Goal: Task Accomplishment & Management: Manage account settings

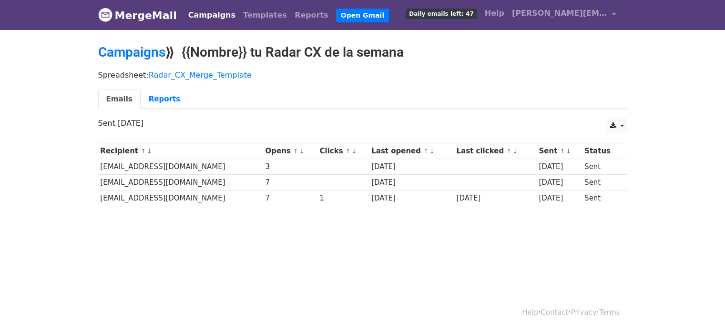
click at [213, 15] on link "Campaigns" at bounding box center [212, 15] width 55 height 19
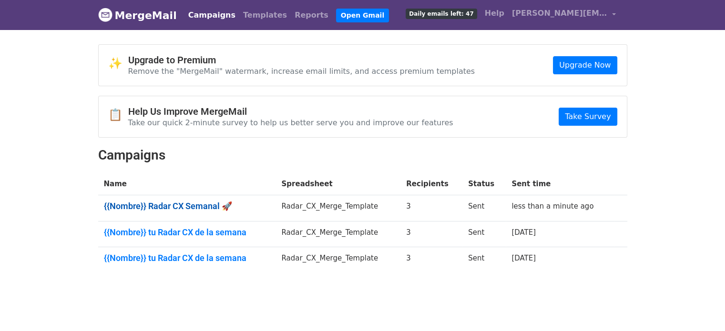
click at [185, 204] on link "{{Nombre}} Radar CX Semanal 🚀" at bounding box center [187, 206] width 166 height 10
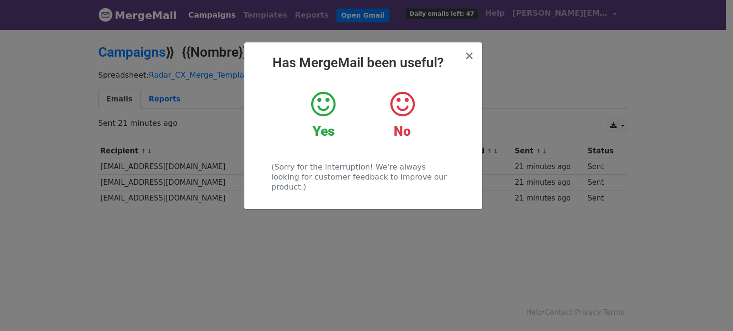
click at [333, 112] on icon at bounding box center [323, 104] width 24 height 29
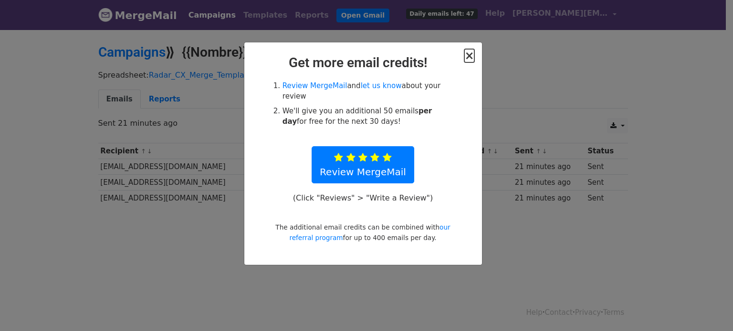
click at [465, 54] on span "×" at bounding box center [469, 55] width 10 height 13
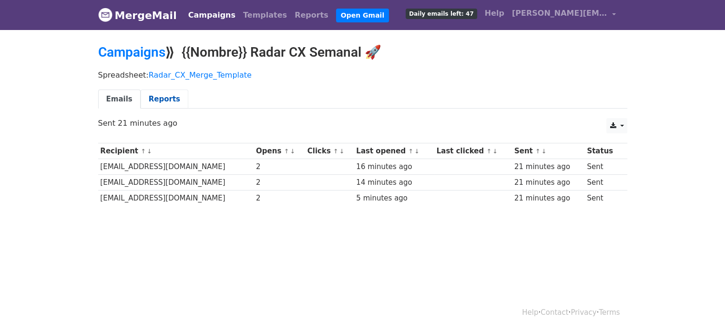
click at [160, 98] on link "Reports" at bounding box center [165, 100] width 48 height 20
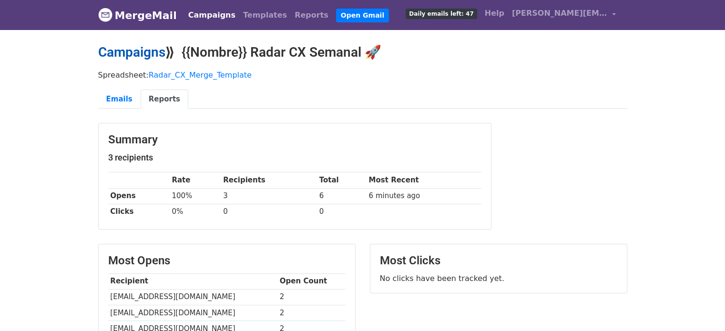
click at [139, 49] on link "Campaigns" at bounding box center [131, 52] width 67 height 16
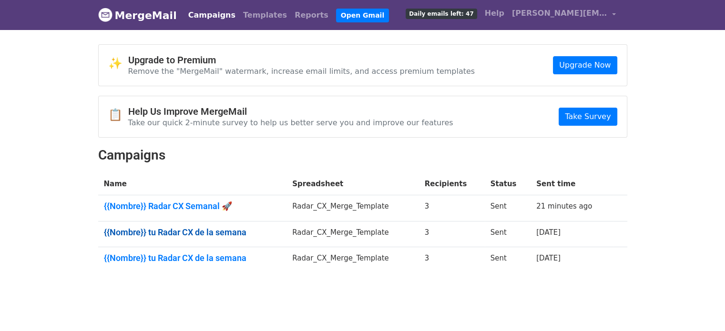
click at [210, 234] on link "{{Nombre}} tu Radar CX de la semana" at bounding box center [192, 232] width 177 height 10
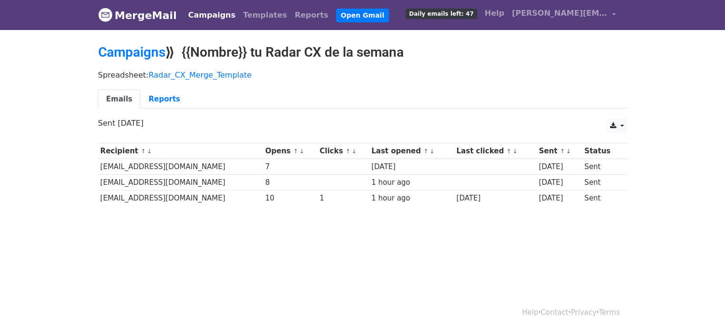
click at [320, 197] on div "1" at bounding box center [343, 198] width 47 height 11
click at [164, 106] on link "Reports" at bounding box center [165, 100] width 48 height 20
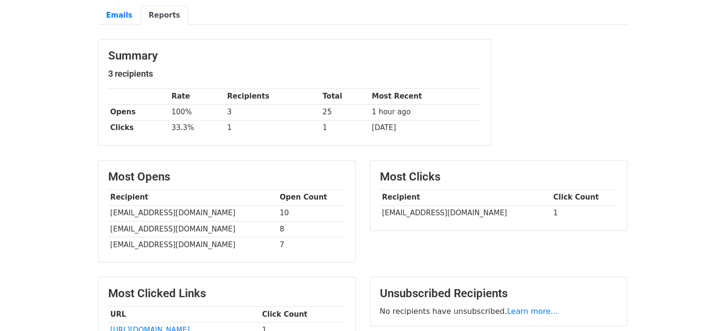
scroll to position [111, 0]
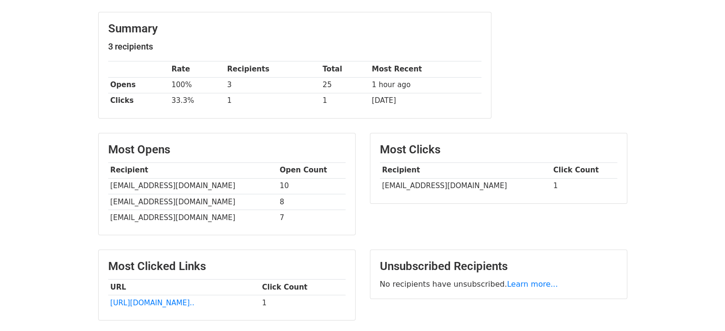
click at [647, 216] on body "MergeMail Campaigns Templates Reports Open Gmail Daily emails left: 47 Help [PE…" at bounding box center [362, 129] width 725 height 480
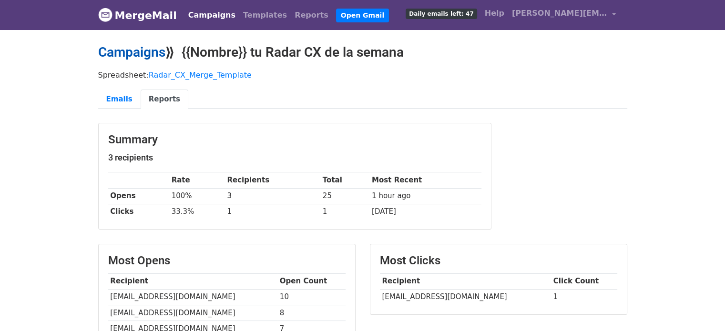
click at [149, 55] on link "Campaigns" at bounding box center [131, 52] width 67 height 16
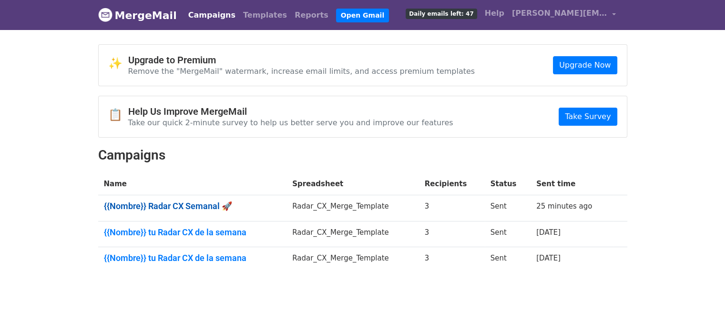
click at [195, 207] on link "{{Nombre}} Radar CX Semanal 🚀" at bounding box center [192, 206] width 177 height 10
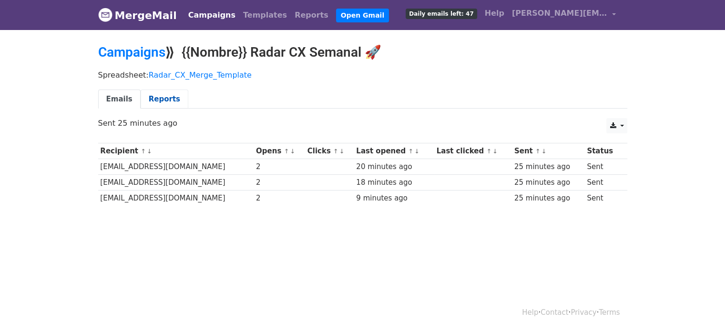
click at [168, 102] on link "Reports" at bounding box center [165, 100] width 48 height 20
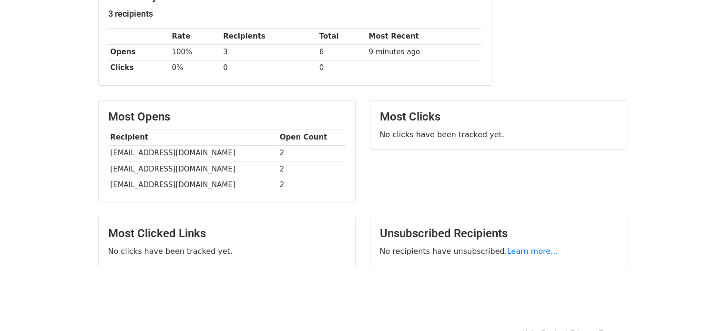
scroll to position [164, 0]
